Goal: Information Seeking & Learning: Learn about a topic

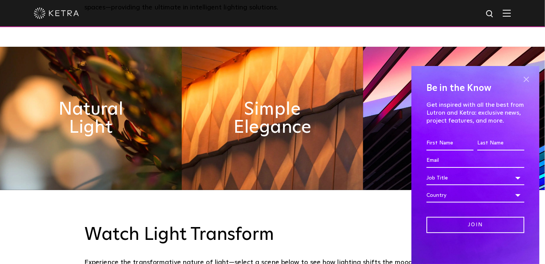
click at [521, 79] on span at bounding box center [526, 78] width 11 height 11
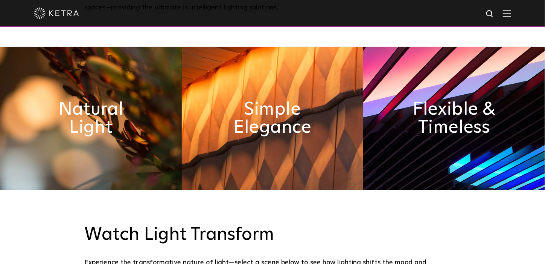
click at [511, 13] on img at bounding box center [507, 12] width 8 height 7
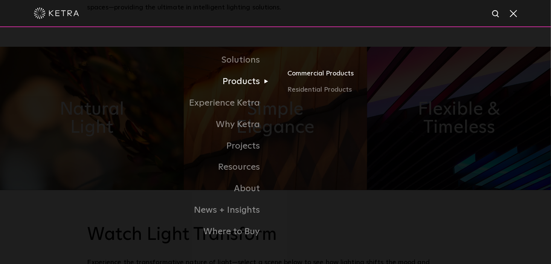
click at [306, 74] on link "Commercial Products" at bounding box center [375, 76] width 176 height 17
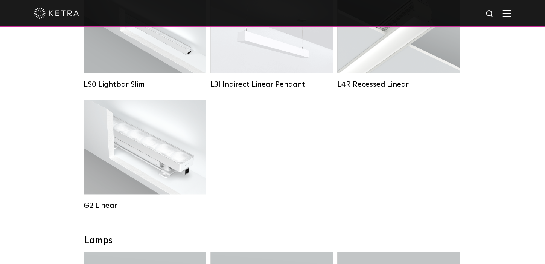
scroll to position [226, 0]
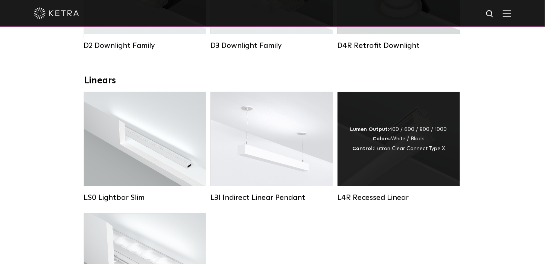
click at [378, 202] on div "L4R Recessed Linear" at bounding box center [399, 197] width 122 height 9
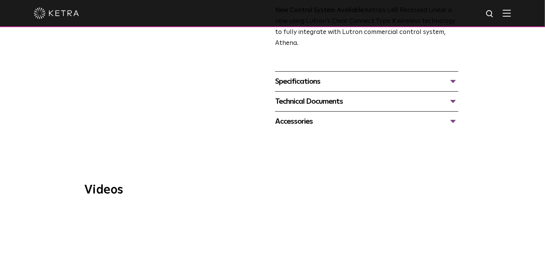
scroll to position [188, 0]
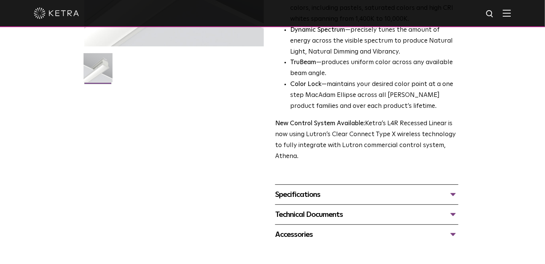
click at [449, 195] on div "Specifications" at bounding box center [366, 194] width 183 height 12
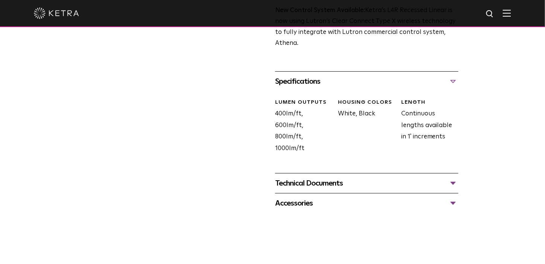
scroll to position [339, 0]
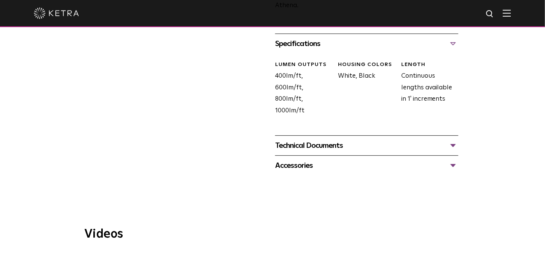
click at [455, 146] on div "Technical Documents" at bounding box center [366, 145] width 183 height 12
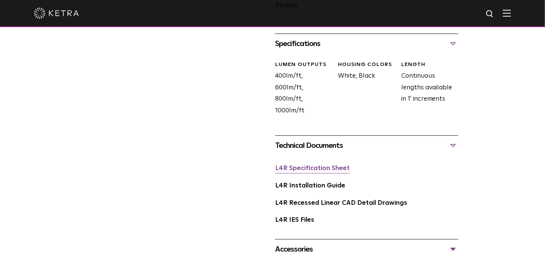
click at [313, 169] on link "L4R Specification Sheet" at bounding box center [312, 168] width 75 height 6
